Goal: Information Seeking & Learning: Learn about a topic

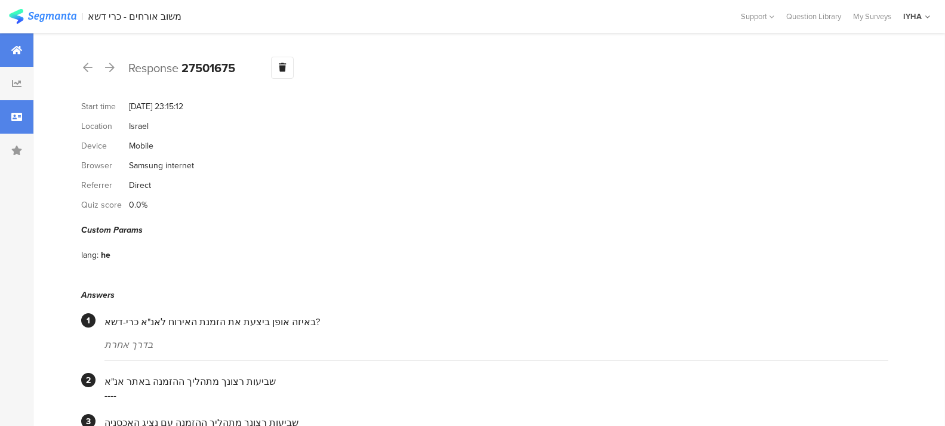
click at [15, 48] on icon at bounding box center [16, 50] width 11 height 10
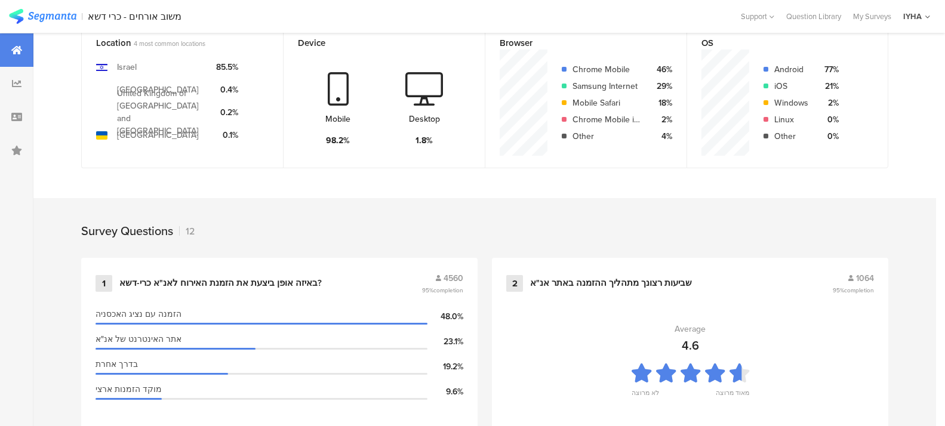
scroll to position [313, 0]
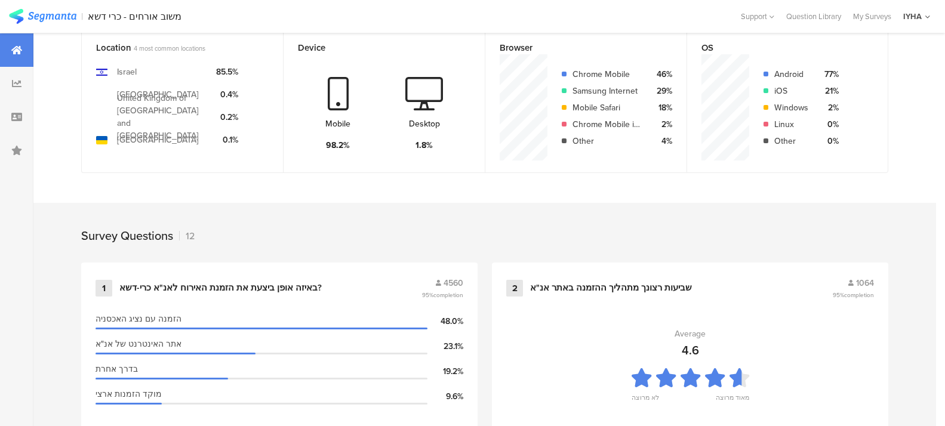
click at [8, 48] on div at bounding box center [16, 49] width 33 height 33
click at [18, 53] on icon at bounding box center [16, 50] width 11 height 10
click at [18, 52] on icon at bounding box center [16, 50] width 11 height 10
click at [13, 46] on icon at bounding box center [16, 50] width 11 height 10
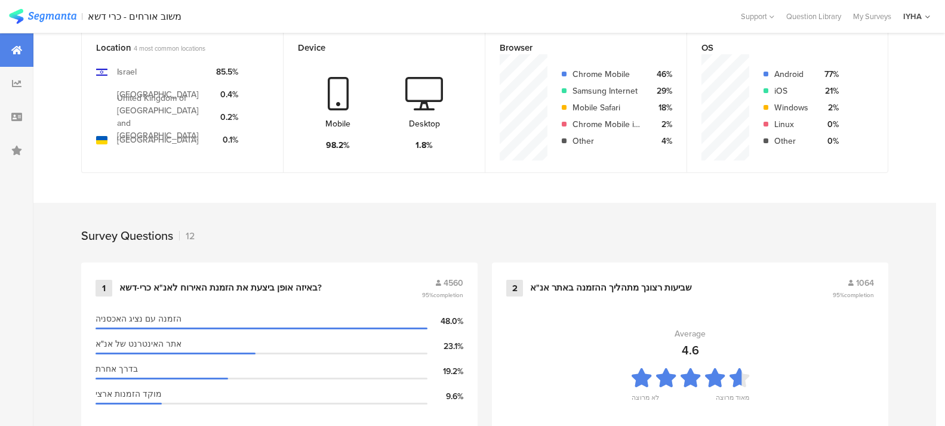
click at [17, 51] on icon at bounding box center [16, 50] width 11 height 10
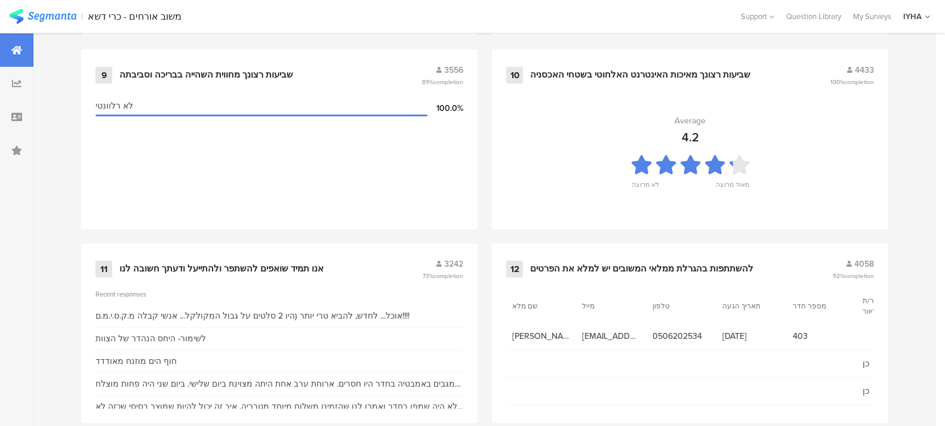
scroll to position [1325, 0]
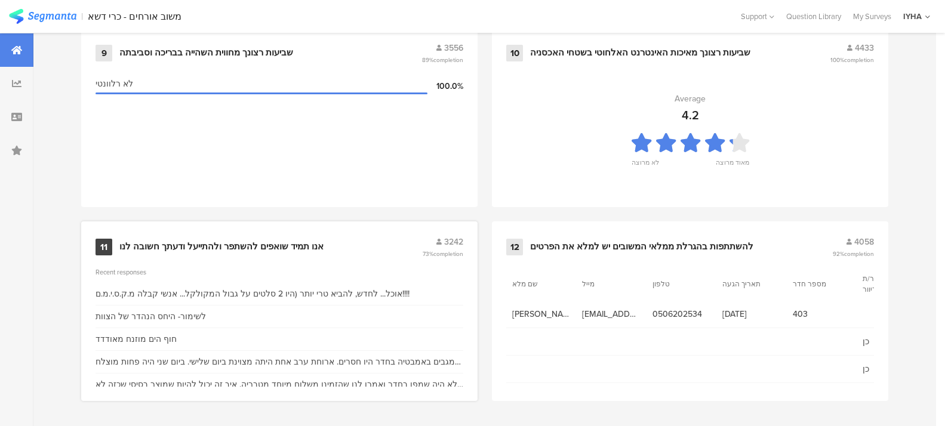
click at [100, 243] on div "11" at bounding box center [104, 247] width 17 height 17
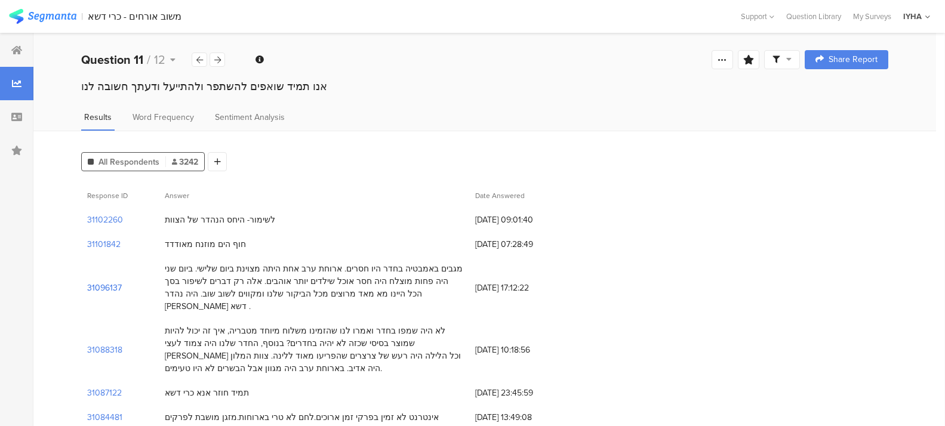
click at [104, 282] on section "31096137" at bounding box center [104, 288] width 35 height 13
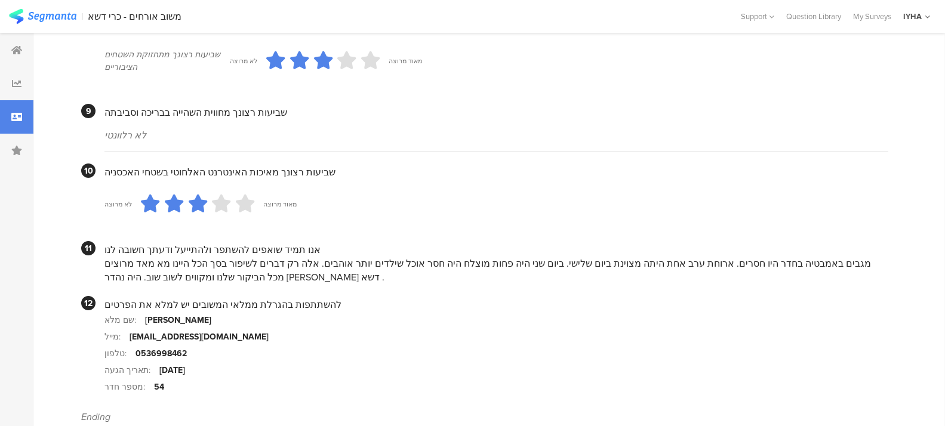
scroll to position [1118, 0]
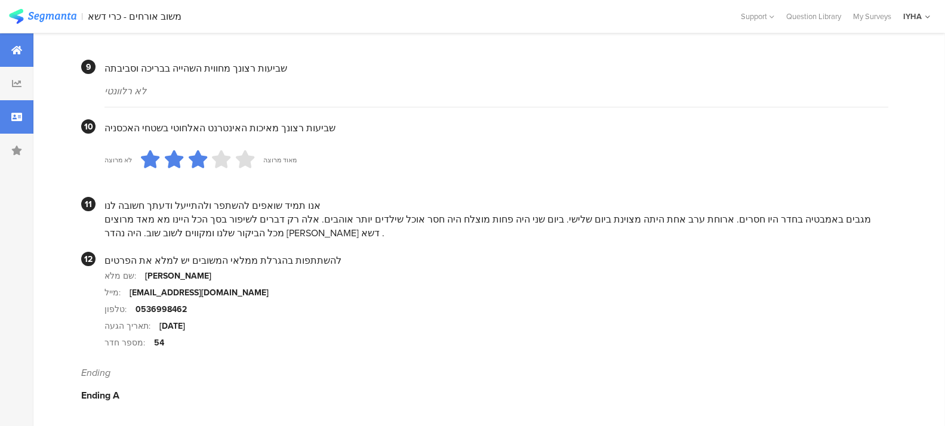
click at [12, 52] on icon at bounding box center [16, 50] width 11 height 10
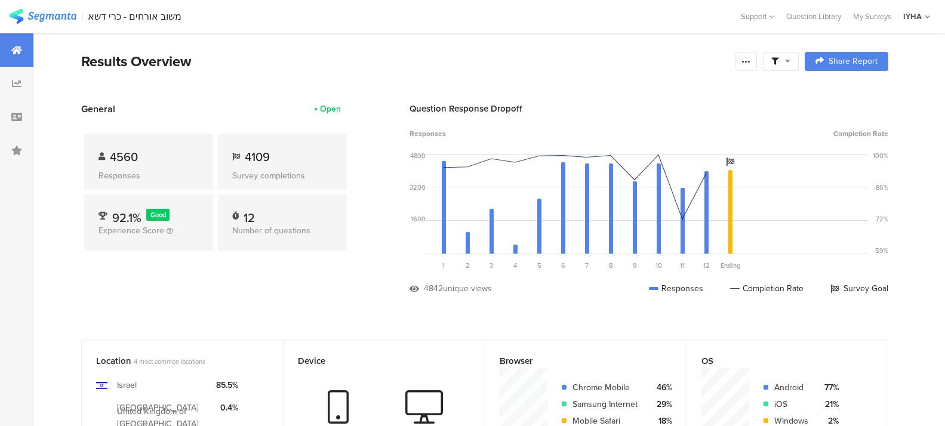
click at [16, 51] on icon at bounding box center [16, 50] width 11 height 10
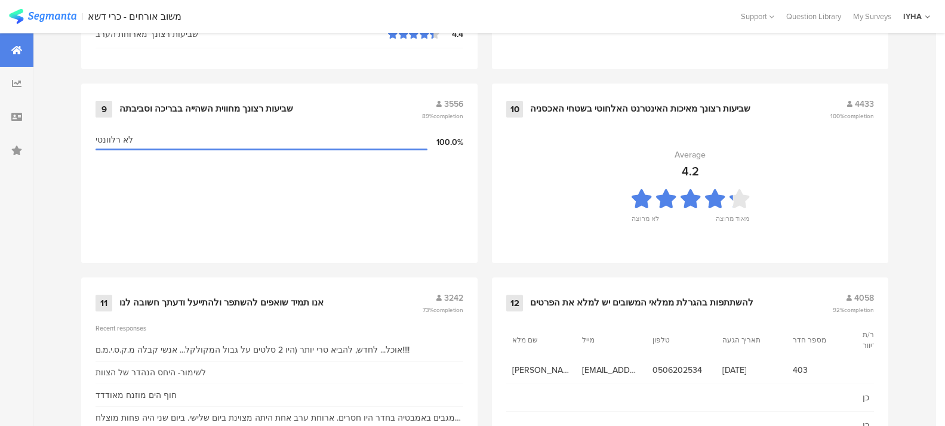
scroll to position [1325, 0]
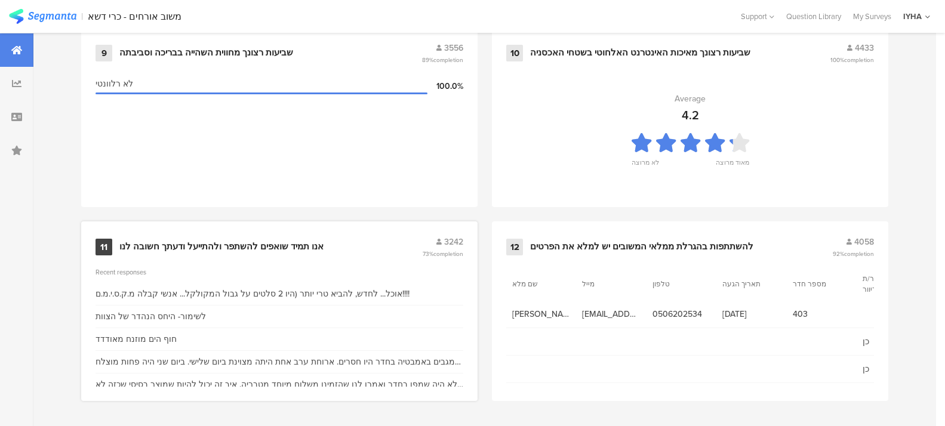
click at [121, 290] on div "אוכל... לחדש, להביא טרי יותר (היו 2 סלטים על גבול המקולקל... אנשי קבלה מ.ק.ס.י.…" at bounding box center [253, 294] width 314 height 13
click at [109, 245] on div "11" at bounding box center [104, 247] width 17 height 17
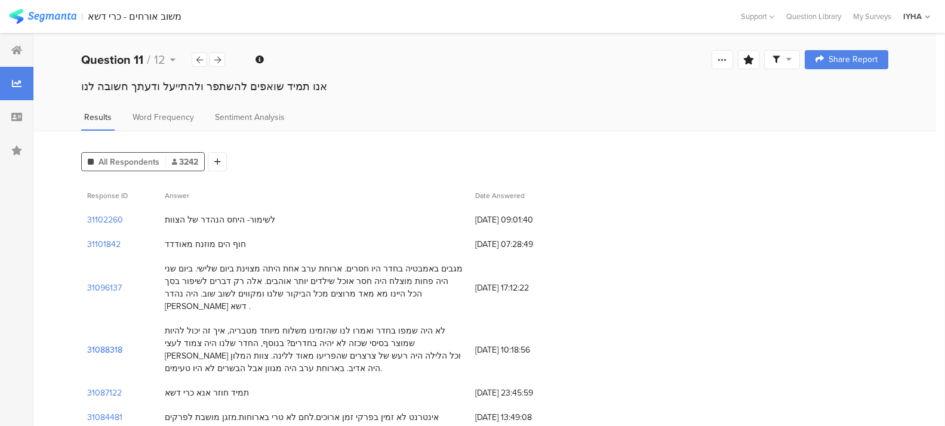
click at [106, 344] on section "31088318" at bounding box center [104, 350] width 35 height 13
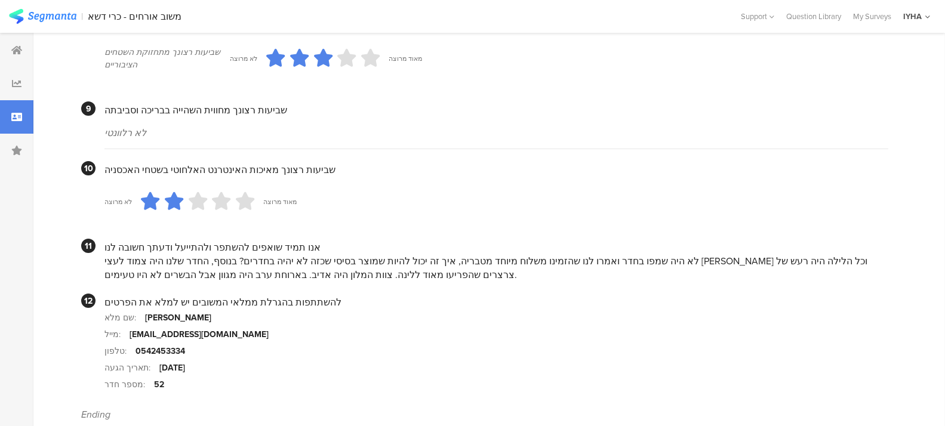
scroll to position [1118, 0]
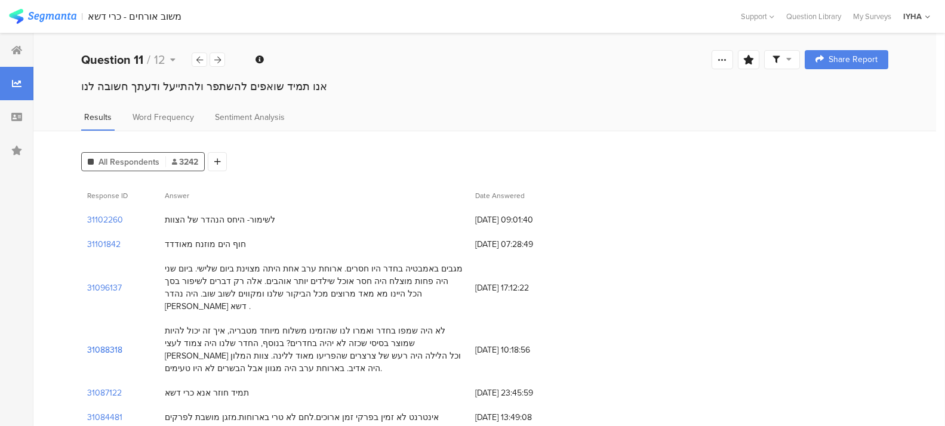
click at [103, 344] on section "31088318" at bounding box center [104, 350] width 35 height 13
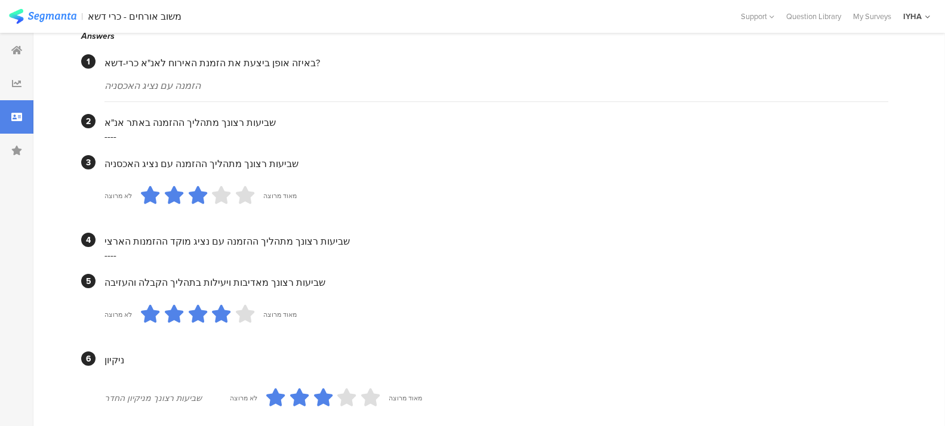
scroll to position [269, 0]
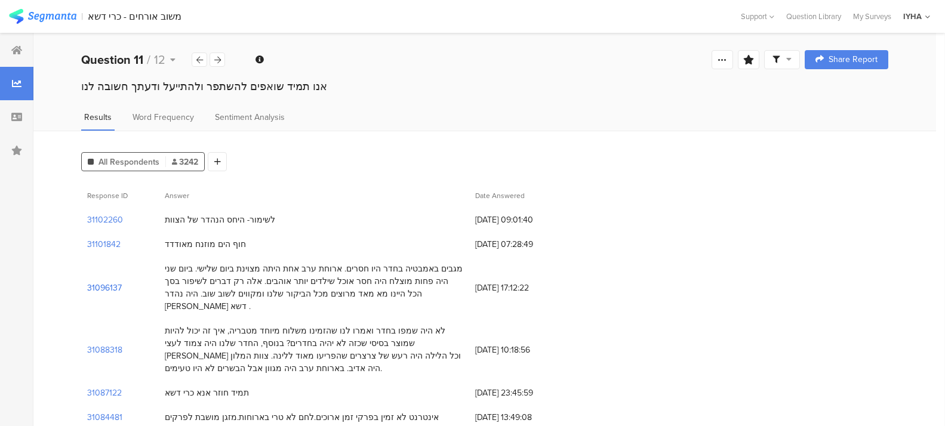
click at [94, 282] on section "31096137" at bounding box center [104, 288] width 35 height 13
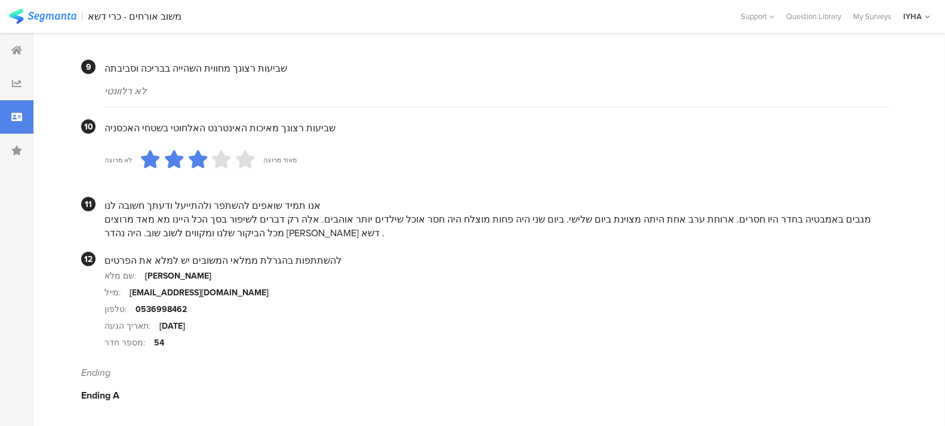
scroll to position [1107, 0]
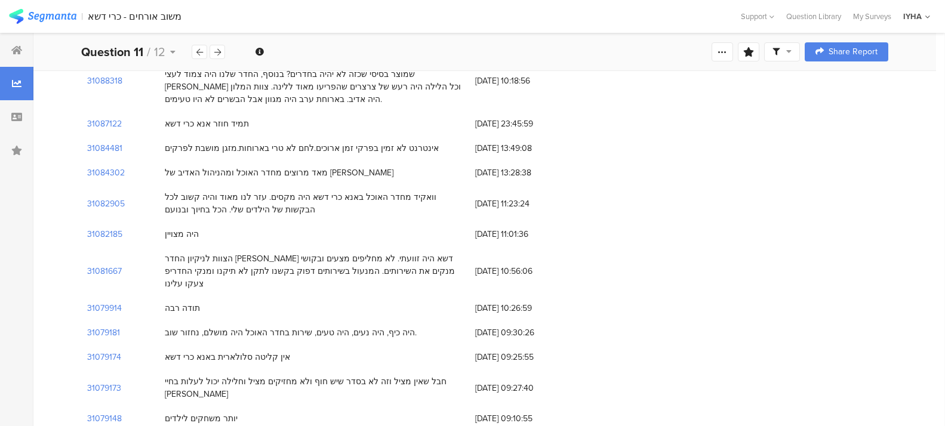
scroll to position [284, 0]
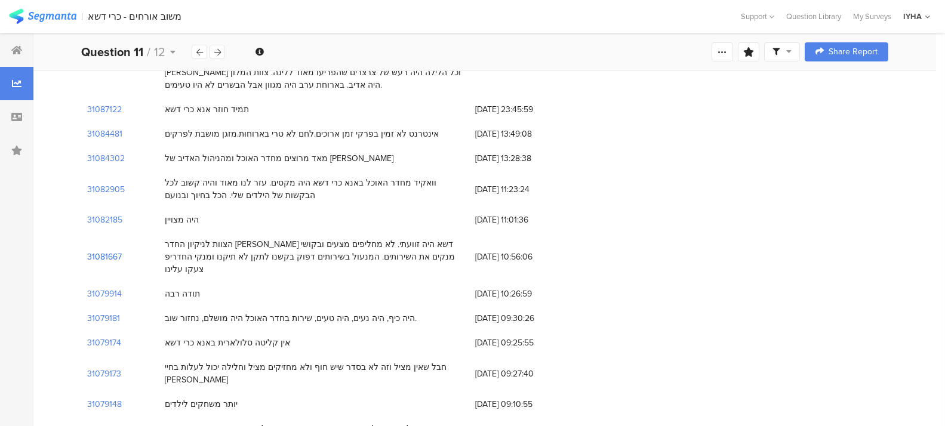
click at [107, 251] on section "31081667" at bounding box center [104, 257] width 35 height 13
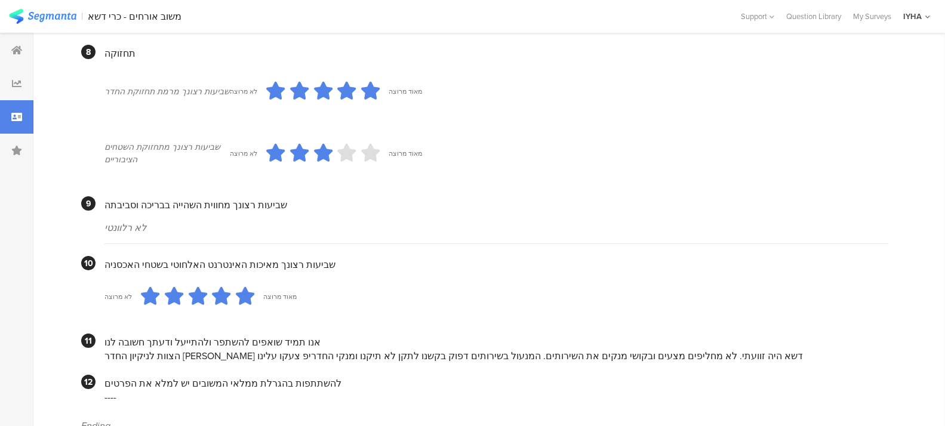
scroll to position [998, 0]
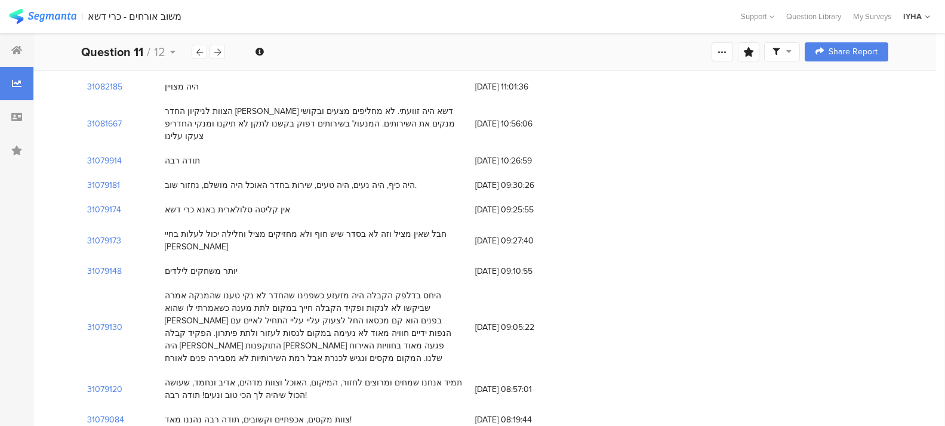
scroll to position [433, 0]
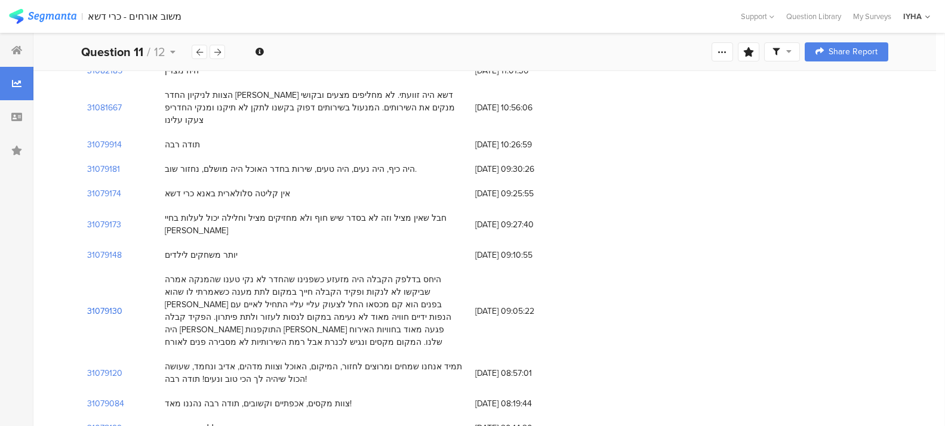
click at [112, 305] on section "31079130" at bounding box center [104, 311] width 35 height 13
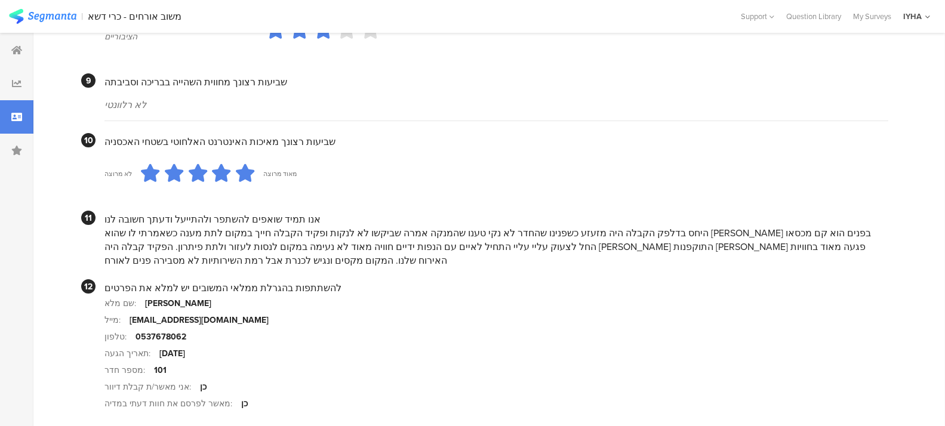
scroll to position [1075, 0]
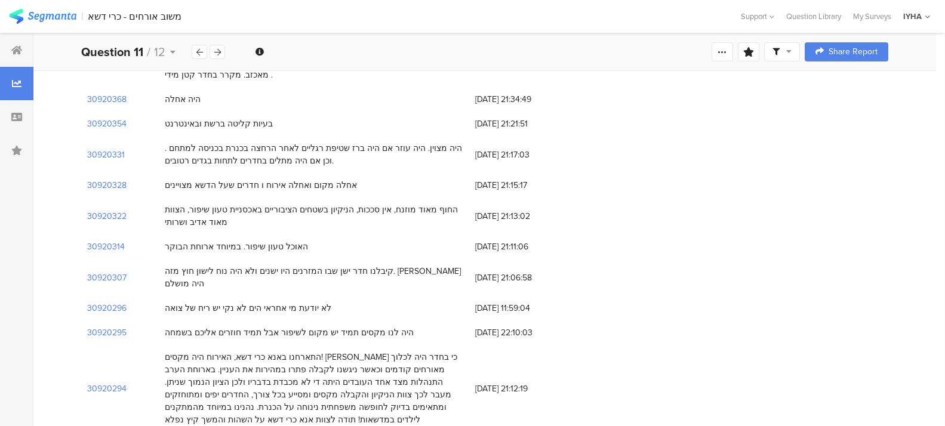
scroll to position [10498, 0]
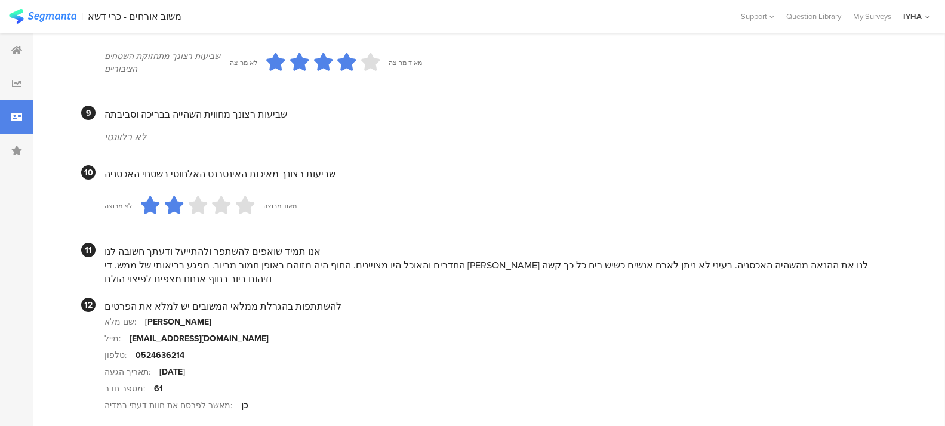
scroll to position [1104, 0]
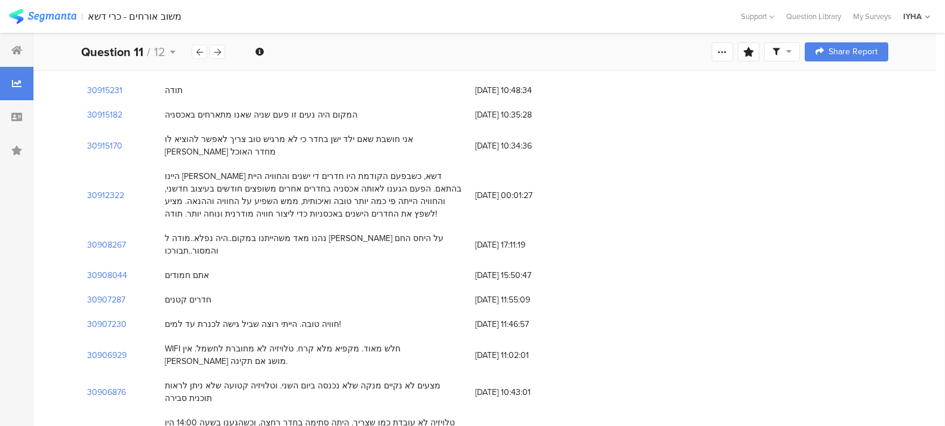
scroll to position [11587, 0]
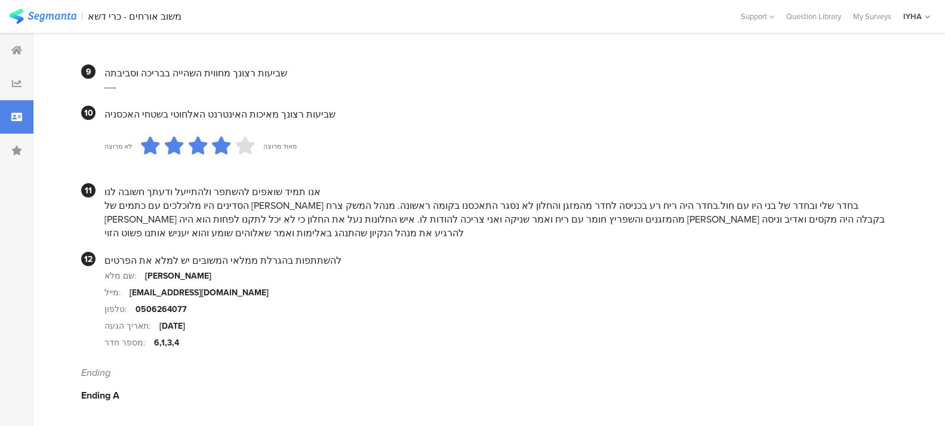
scroll to position [1079, 0]
